Goal: Task Accomplishment & Management: Manage account settings

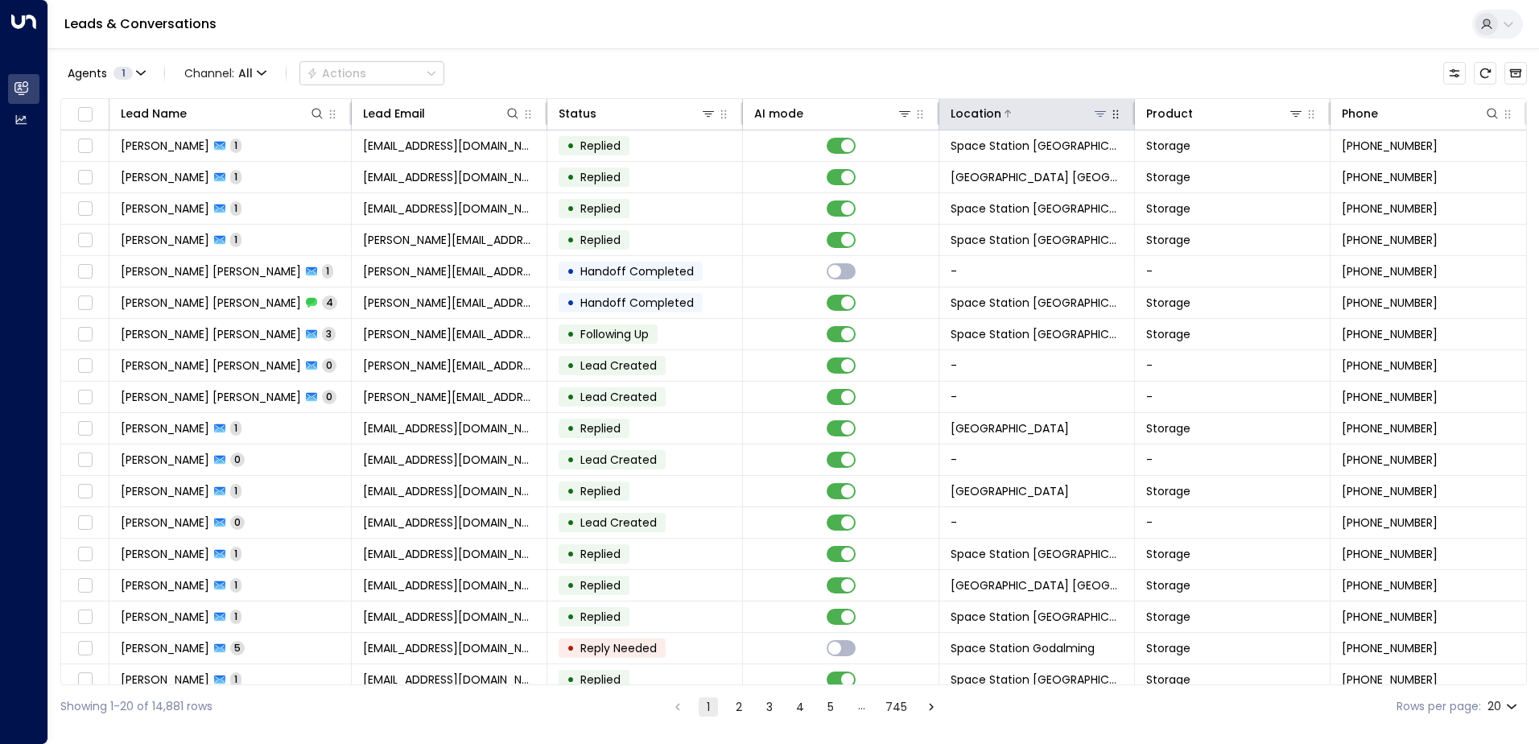
click at [741, 115] on icon at bounding box center [1100, 113] width 13 height 13
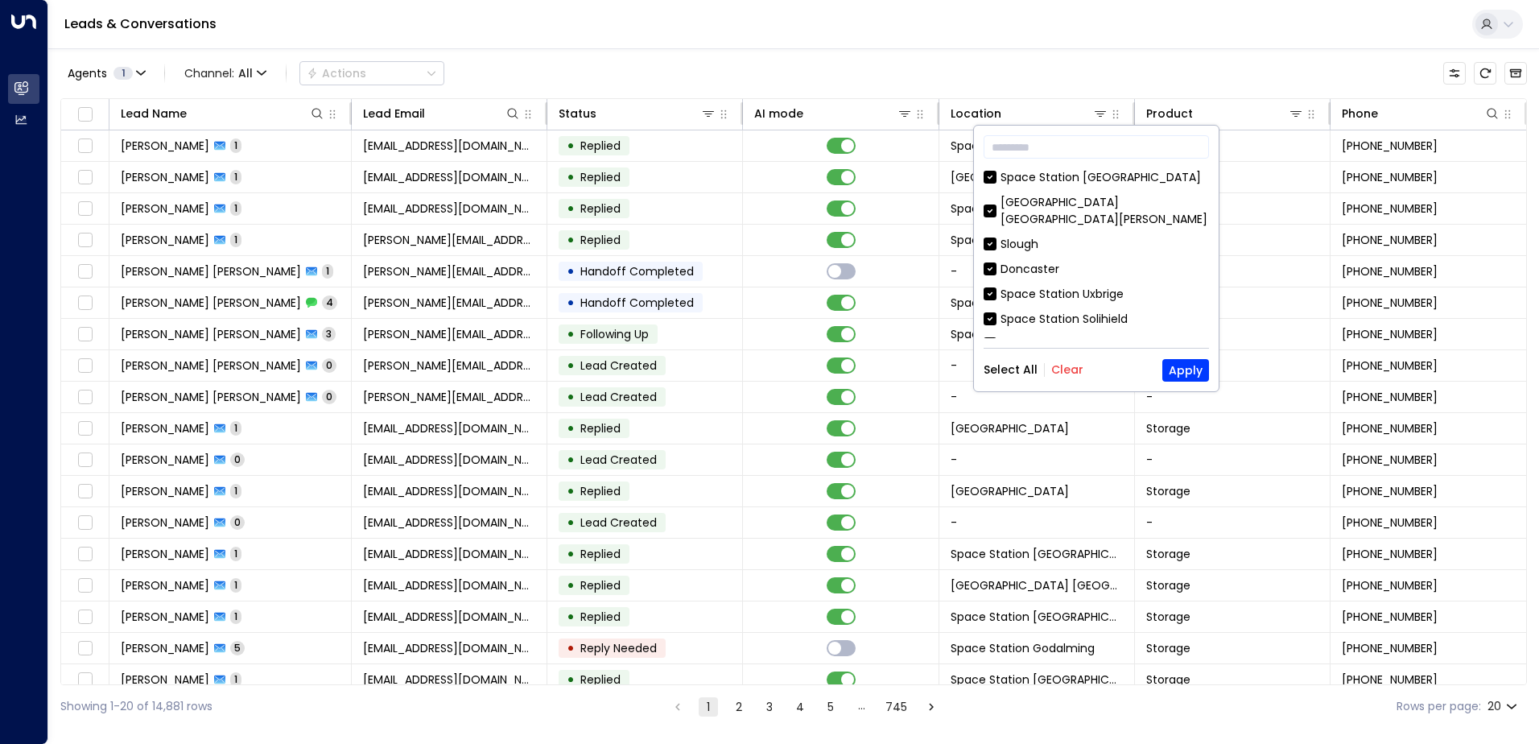
click at [741, 363] on button "Clear" at bounding box center [1067, 369] width 32 height 13
click at [741, 174] on div "Space Station [GEOGRAPHIC_DATA]" at bounding box center [1101, 177] width 200 height 17
click at [741, 362] on button "Apply" at bounding box center [1185, 370] width 47 height 23
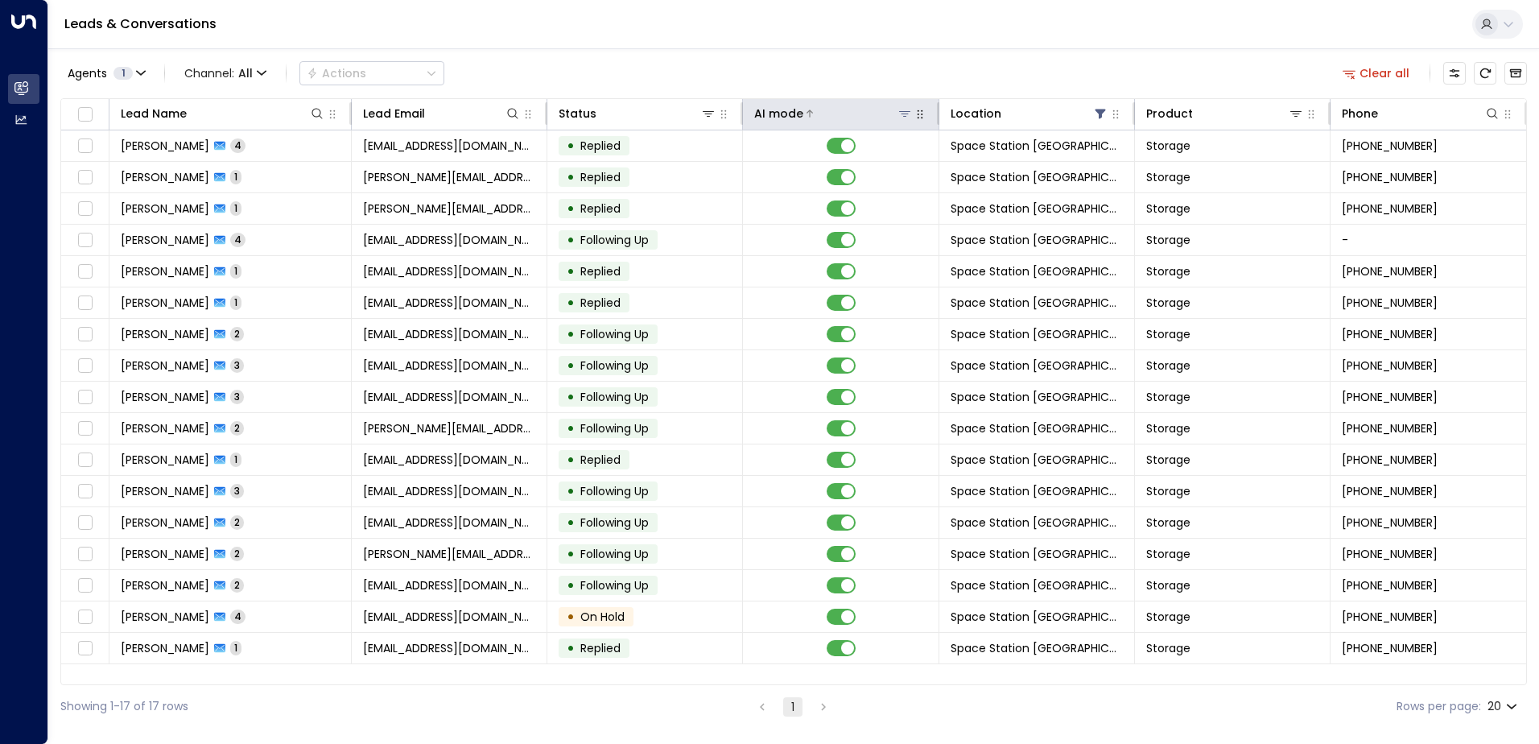
click at [741, 109] on div "AI mode" at bounding box center [778, 113] width 49 height 19
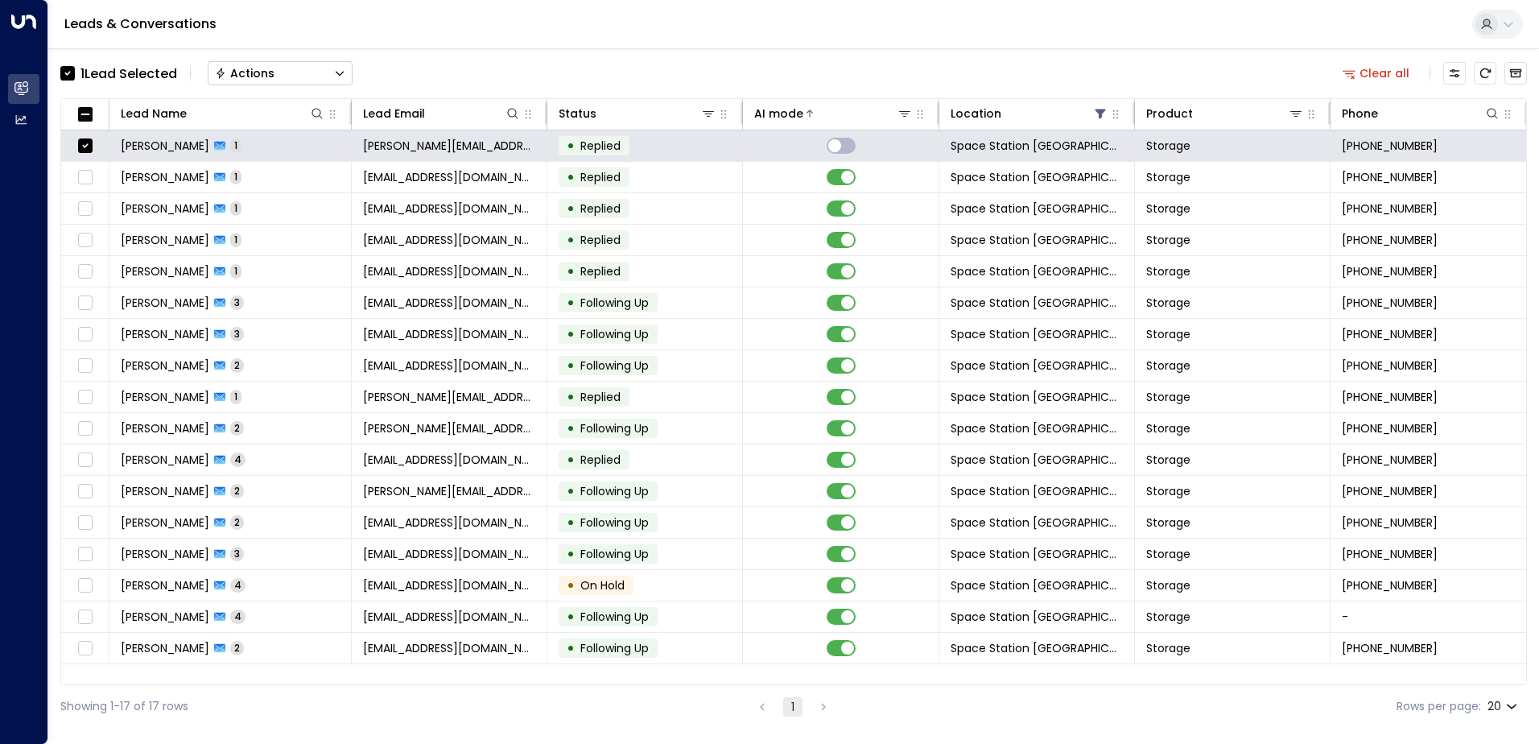
click at [307, 76] on button "Actions" at bounding box center [280, 73] width 145 height 24
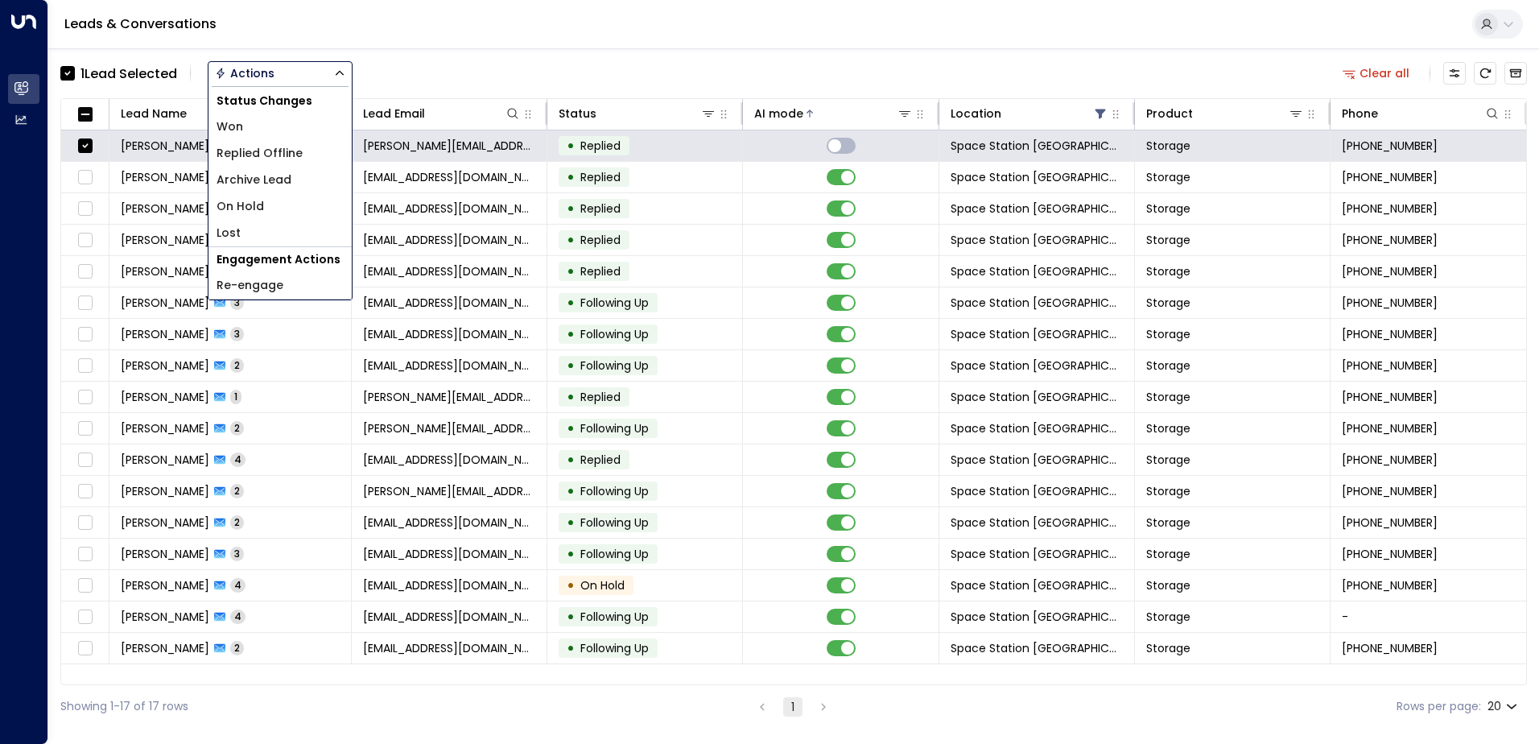
click at [300, 176] on li "Archive Lead" at bounding box center [280, 180] width 143 height 27
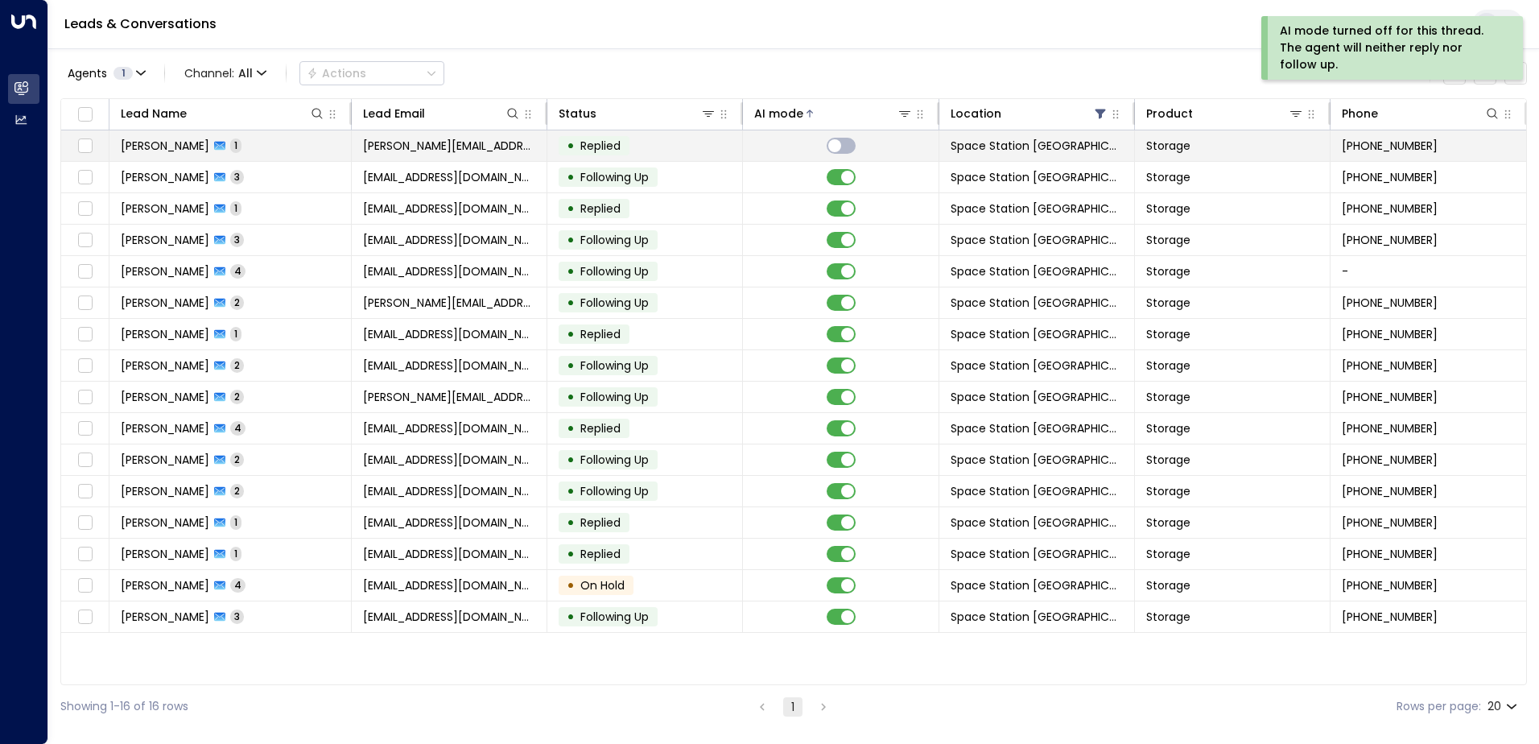
click at [95, 143] on td at bounding box center [85, 145] width 48 height 31
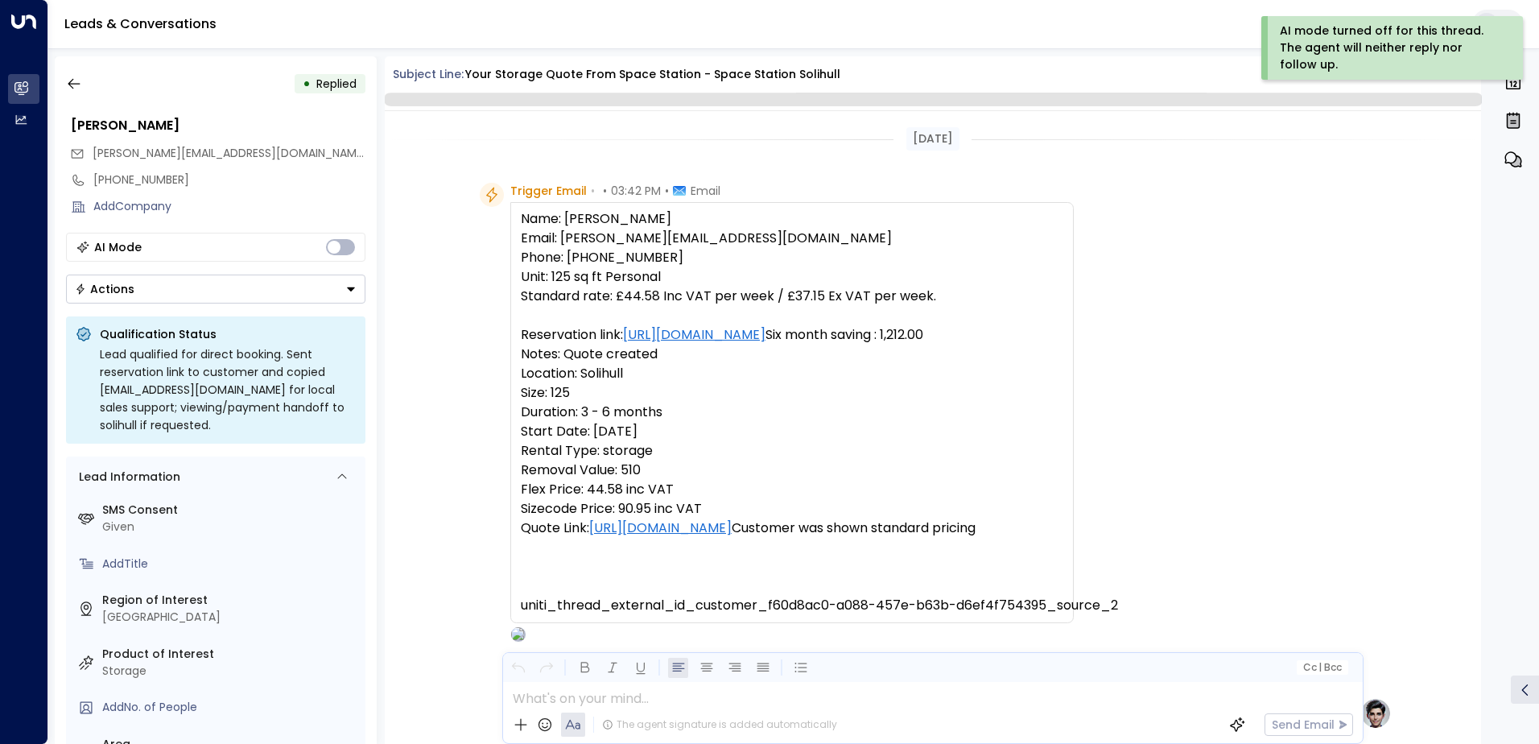
scroll to position [607, 0]
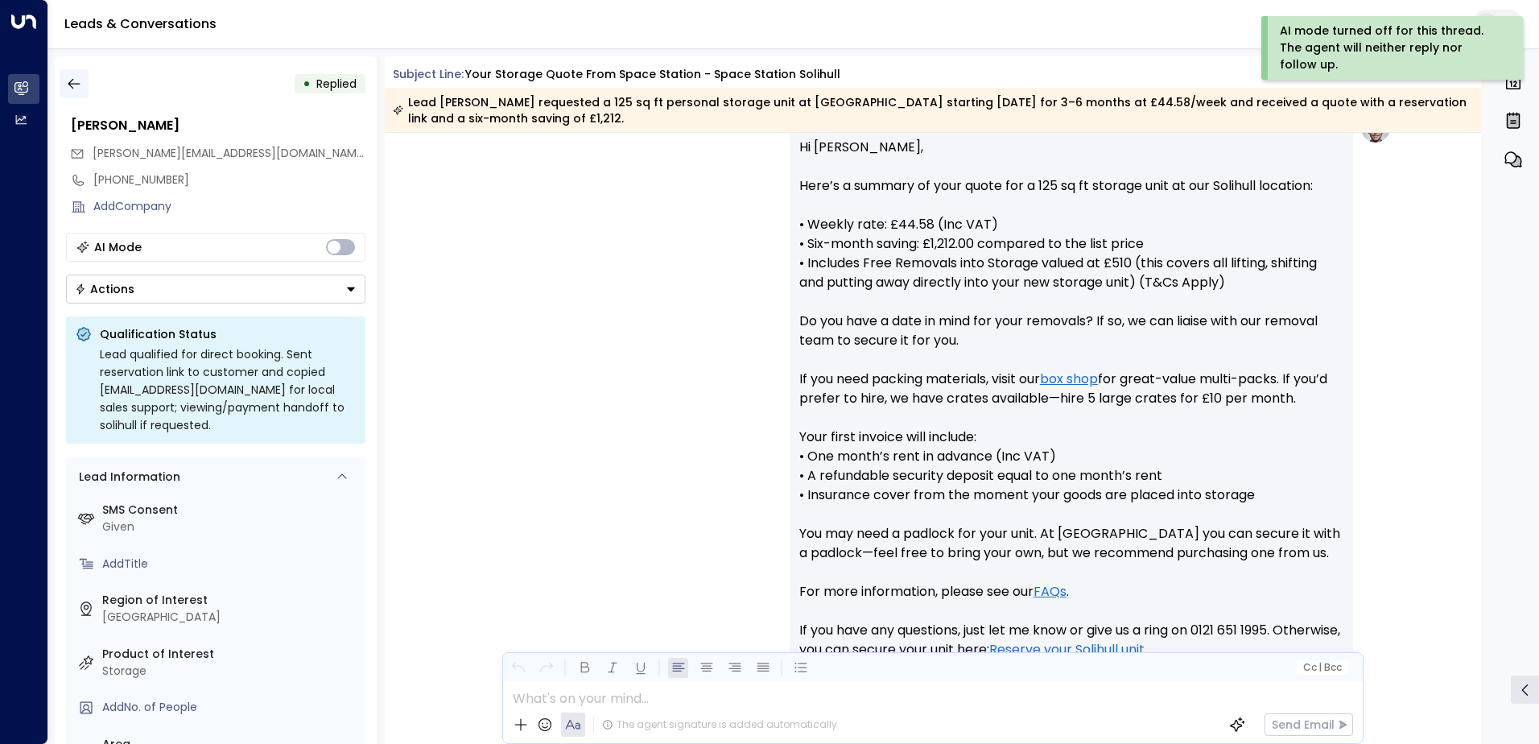
click at [76, 72] on button "button" at bounding box center [74, 83] width 29 height 29
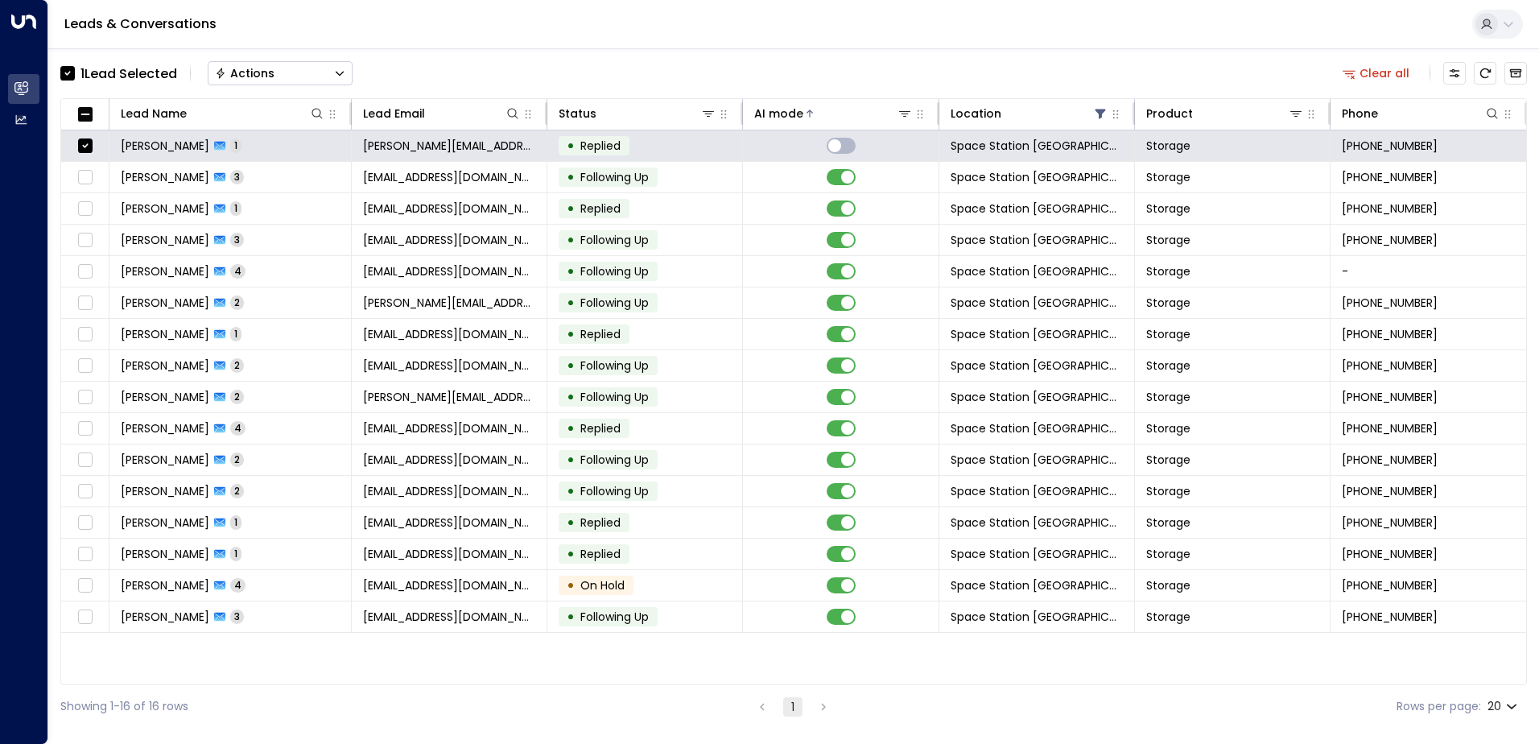
click at [219, 78] on icon "Button group with a nested menu" at bounding box center [220, 73] width 11 height 11
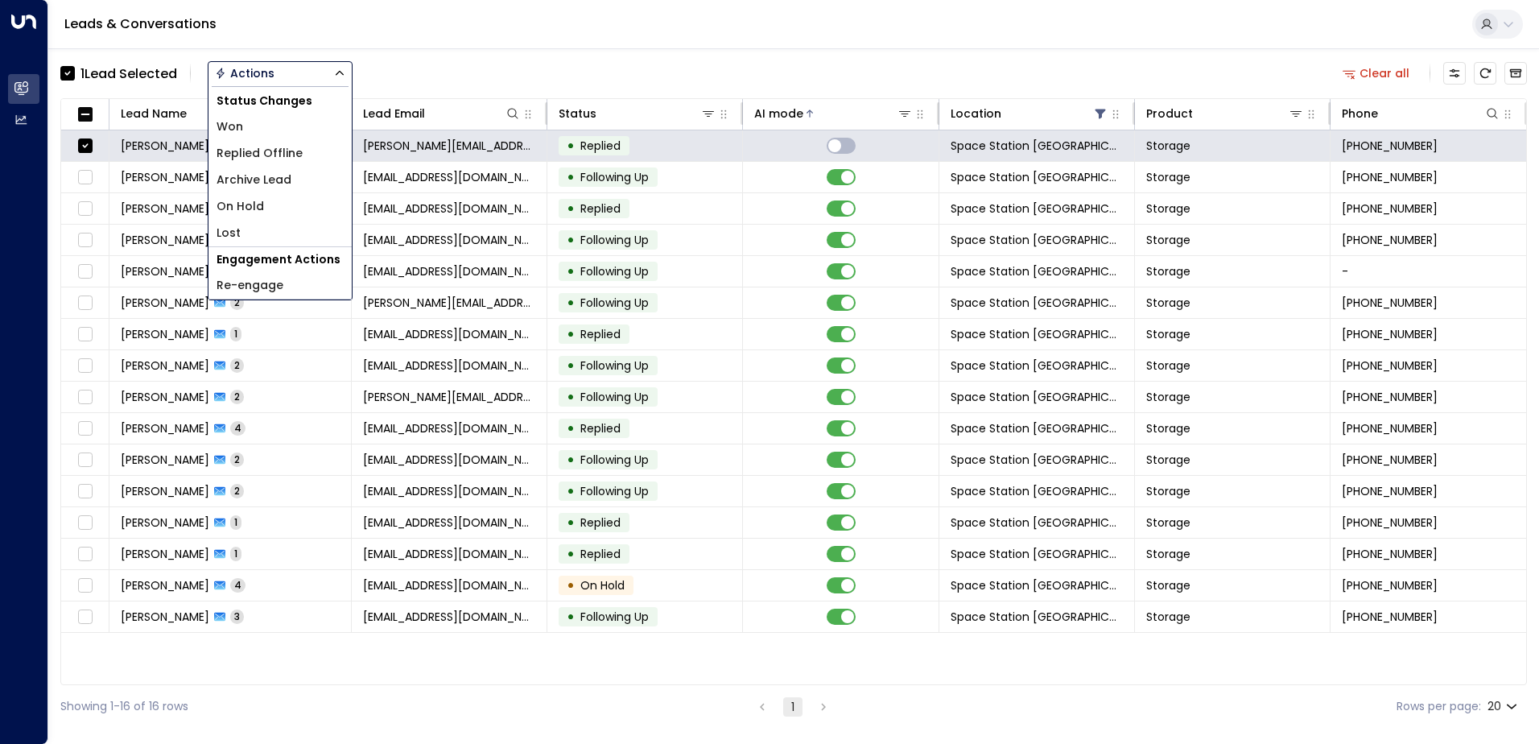
click at [274, 184] on span "Archive Lead" at bounding box center [254, 179] width 75 height 17
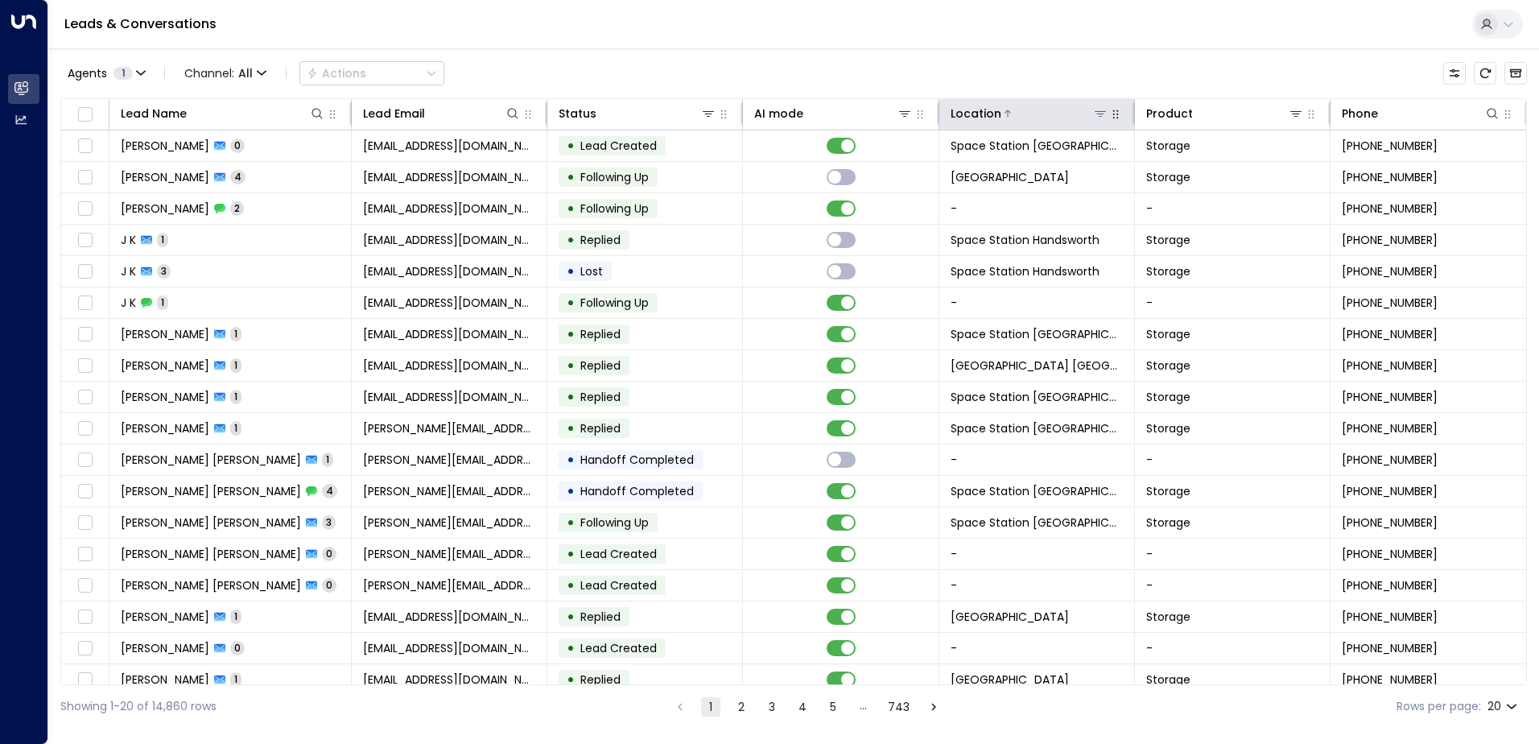
click at [1096, 112] on icon at bounding box center [1100, 114] width 11 height 6
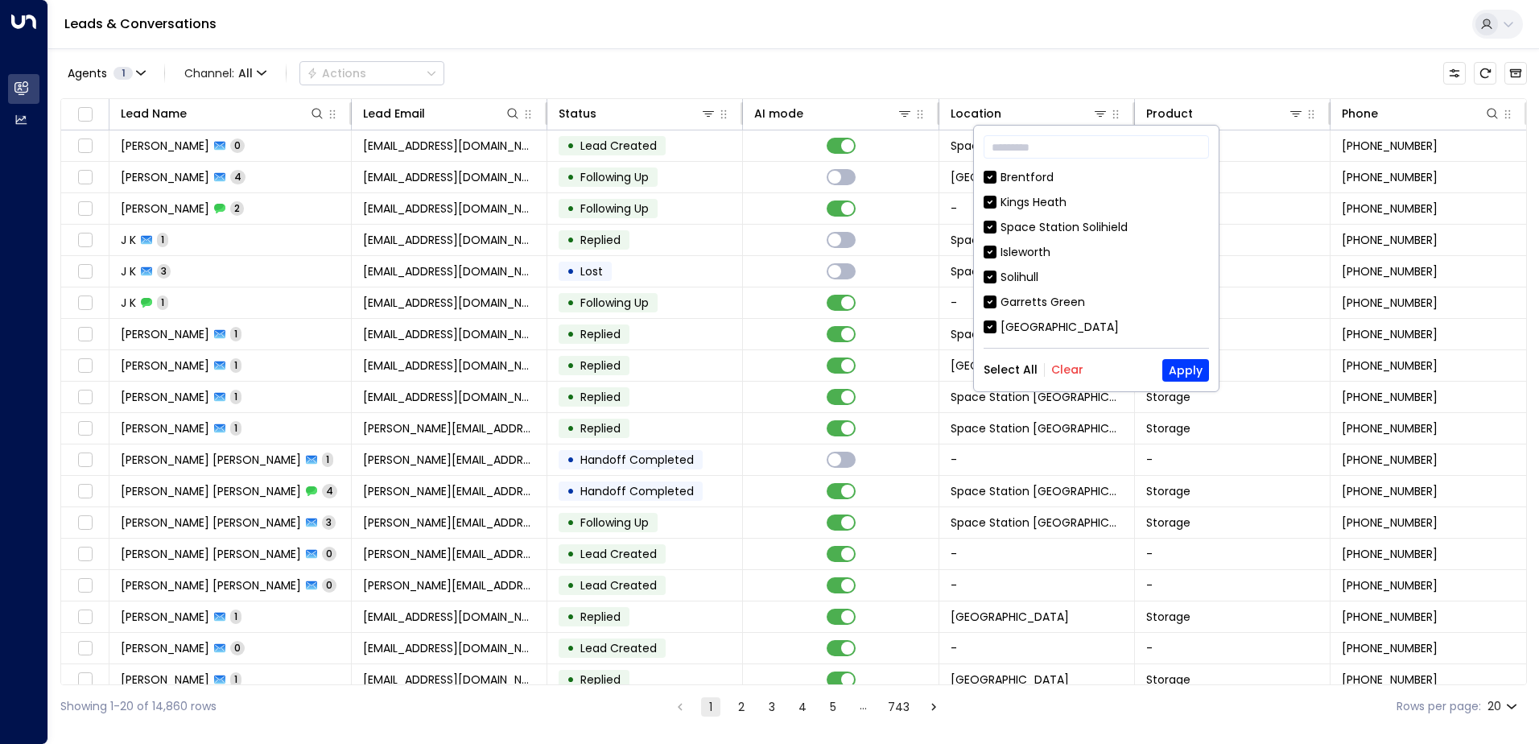
click at [1070, 363] on button "Clear" at bounding box center [1067, 369] width 32 height 13
click at [1084, 143] on input "text" at bounding box center [1096, 147] width 225 height 30
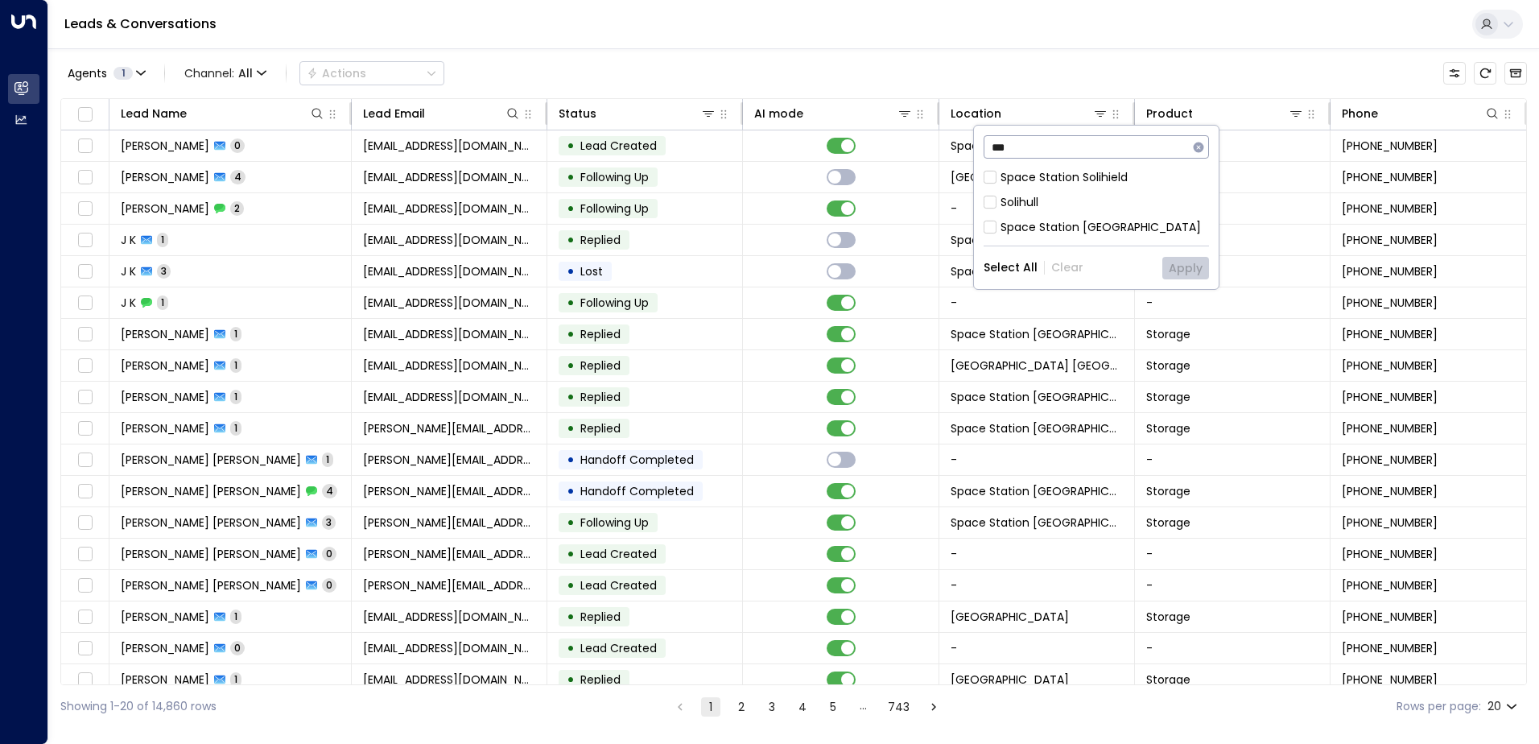
type input "***"
click at [1105, 223] on div "Space Station [GEOGRAPHIC_DATA]" at bounding box center [1101, 227] width 200 height 17
click at [1171, 268] on button "Apply" at bounding box center [1185, 268] width 47 height 23
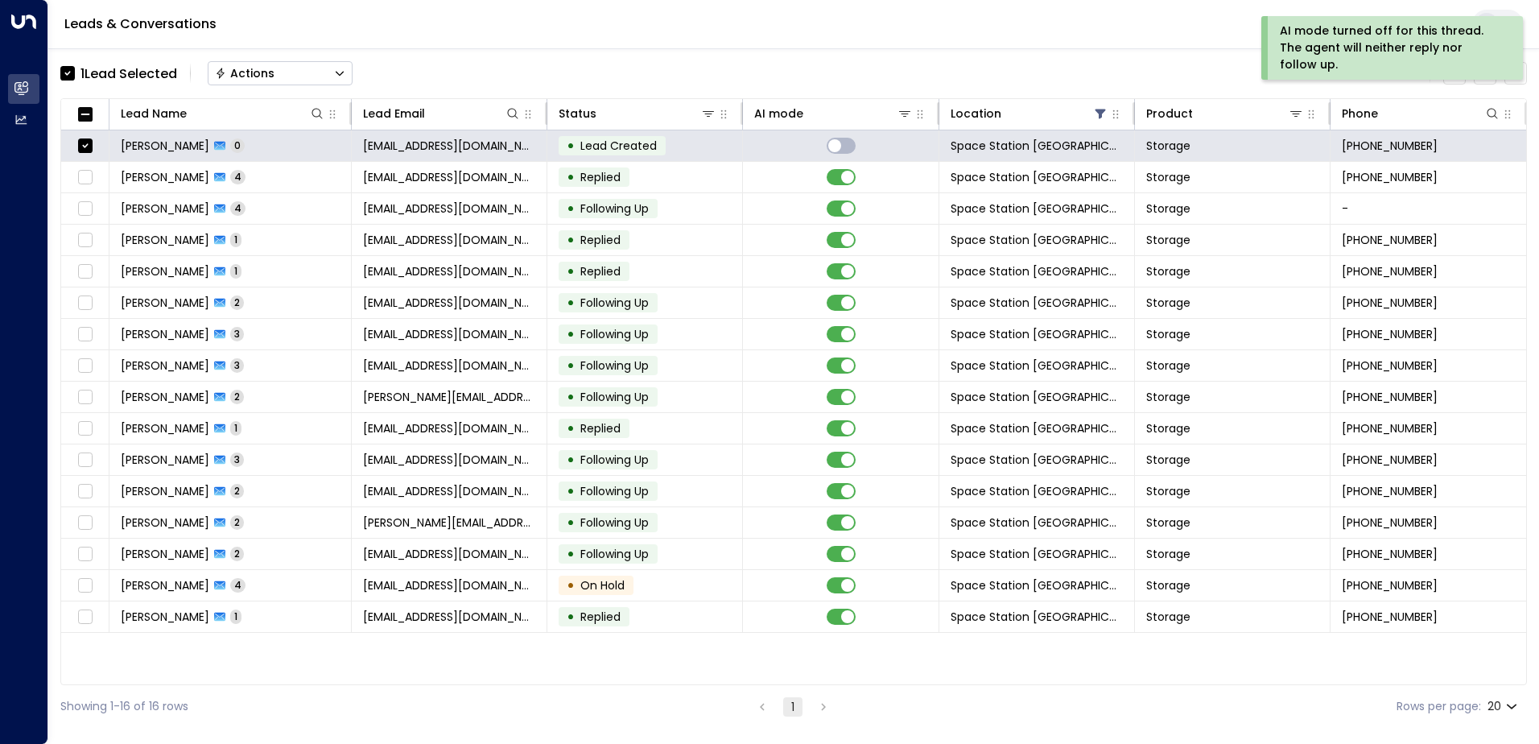
click at [274, 75] on div "Actions" at bounding box center [245, 73] width 60 height 14
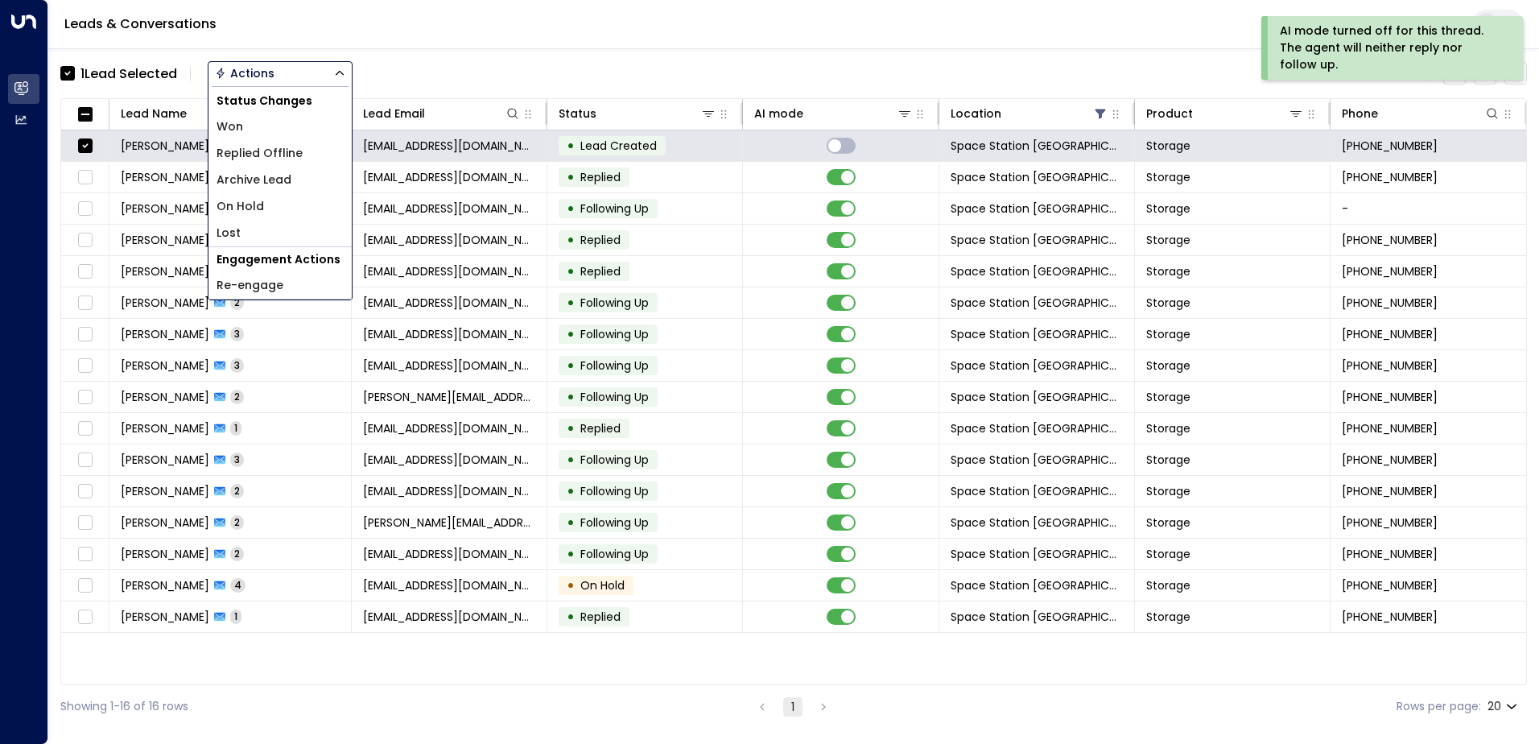
click at [300, 173] on li "Archive Lead" at bounding box center [280, 180] width 143 height 27
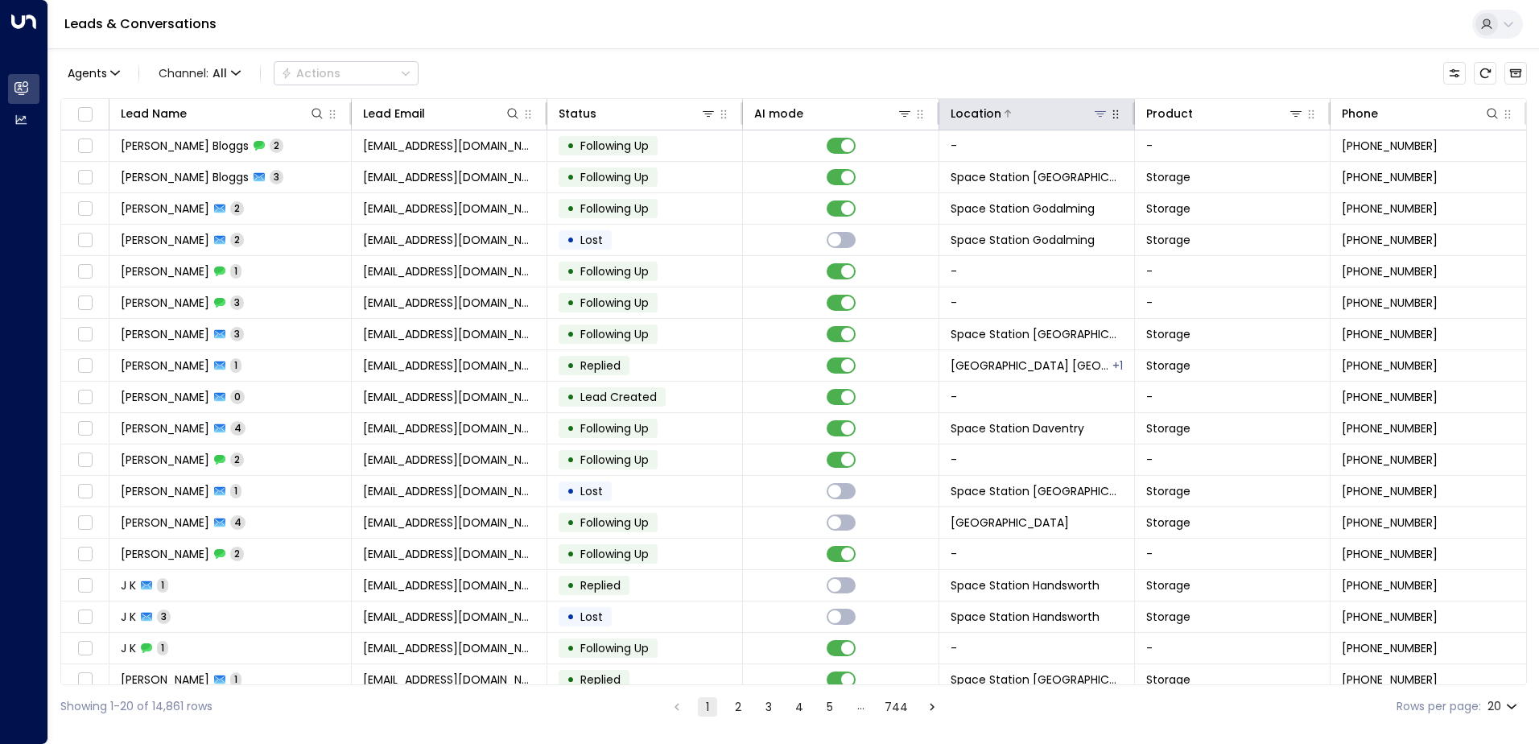
click at [1097, 121] on button at bounding box center [1100, 113] width 16 height 16
click at [1100, 116] on icon at bounding box center [1100, 113] width 13 height 13
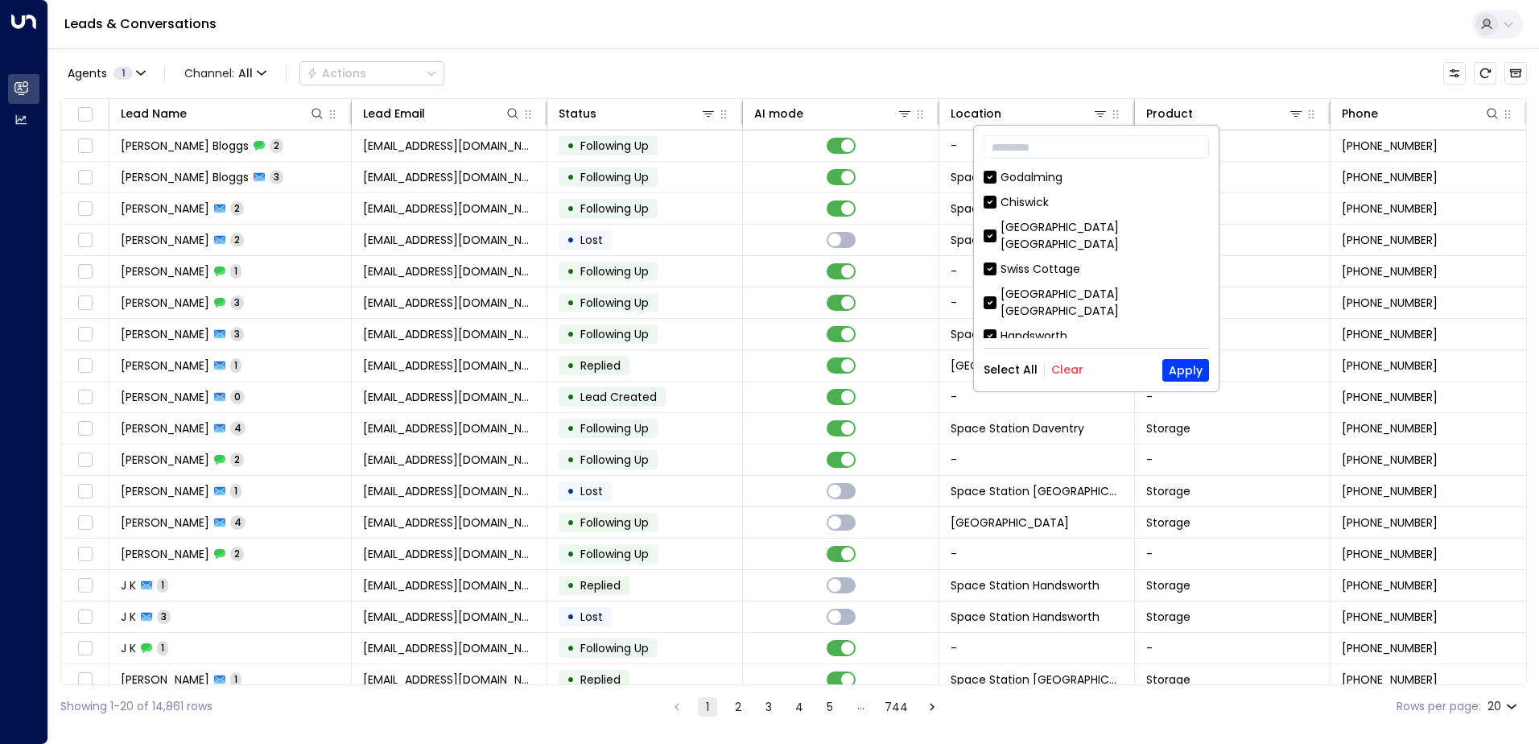
click at [1058, 370] on button "Clear" at bounding box center [1067, 369] width 32 height 13
click at [1070, 153] on input "text" at bounding box center [1096, 147] width 225 height 30
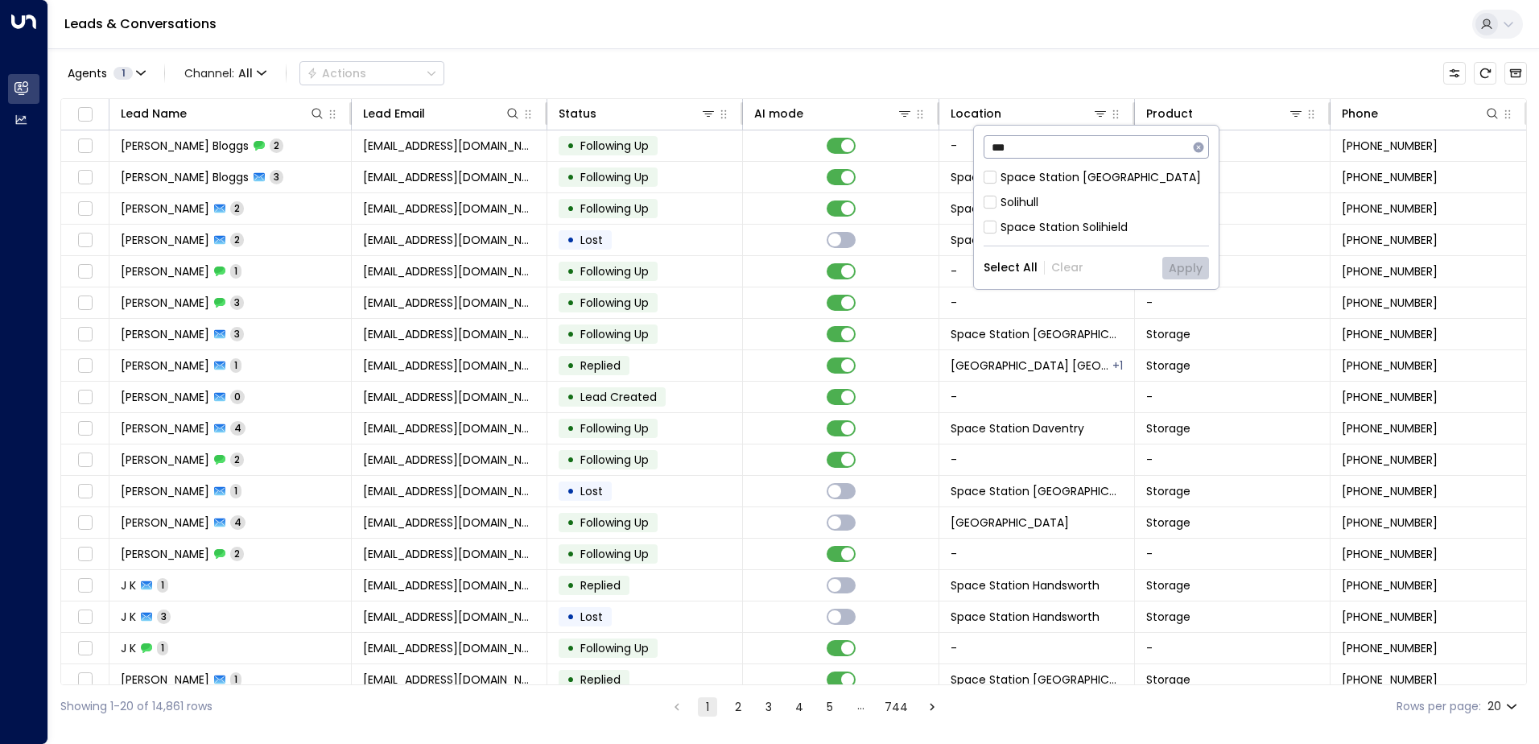
type input "***"
click at [1085, 181] on div "Space Station [GEOGRAPHIC_DATA]" at bounding box center [1101, 177] width 200 height 17
click at [1200, 258] on button "Apply" at bounding box center [1185, 268] width 47 height 23
